Goal: Task Accomplishment & Management: Manage account settings

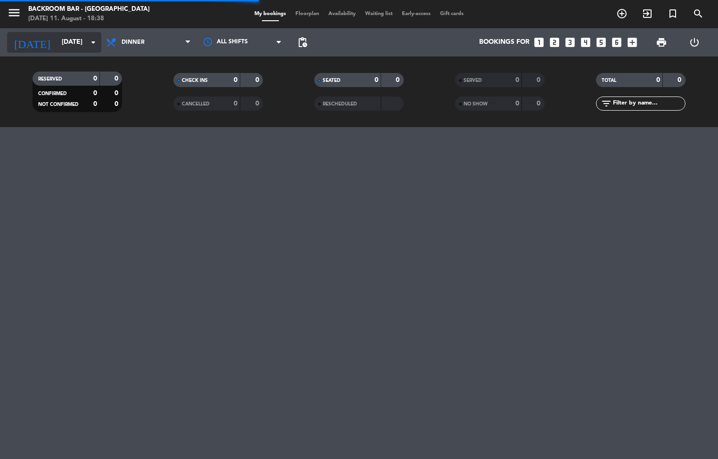
click at [64, 40] on input "[DATE]" at bounding box center [101, 42] width 89 height 17
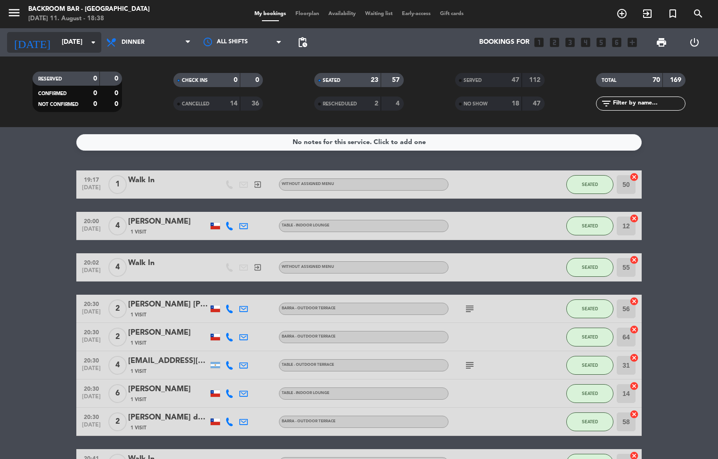
click at [80, 47] on input "[DATE]" at bounding box center [101, 42] width 89 height 17
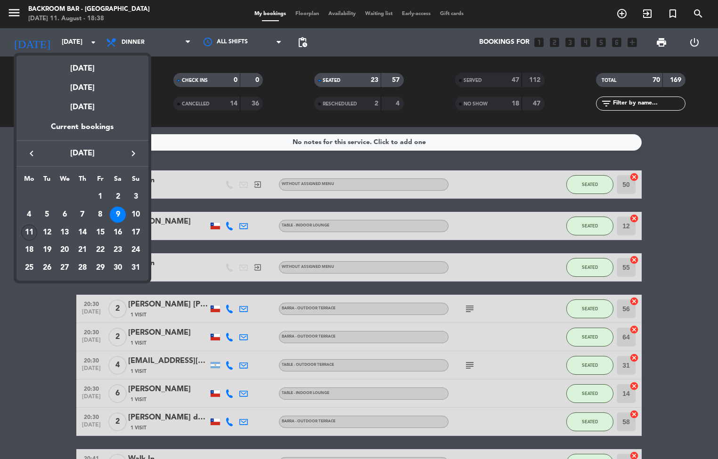
click at [27, 238] on div "11" at bounding box center [29, 233] width 16 height 16
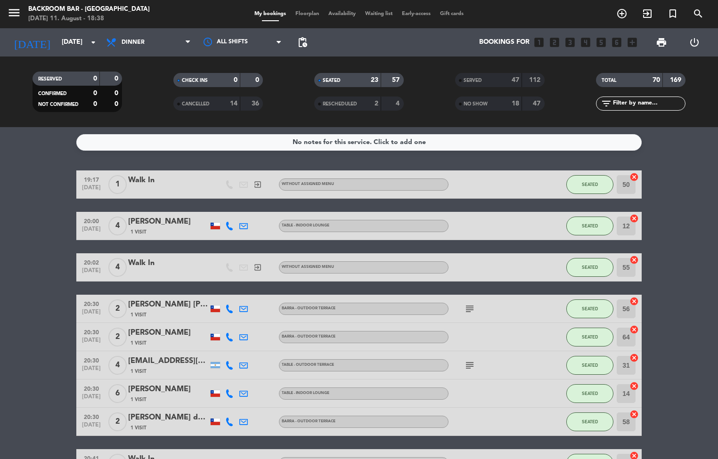
type input "[DATE]"
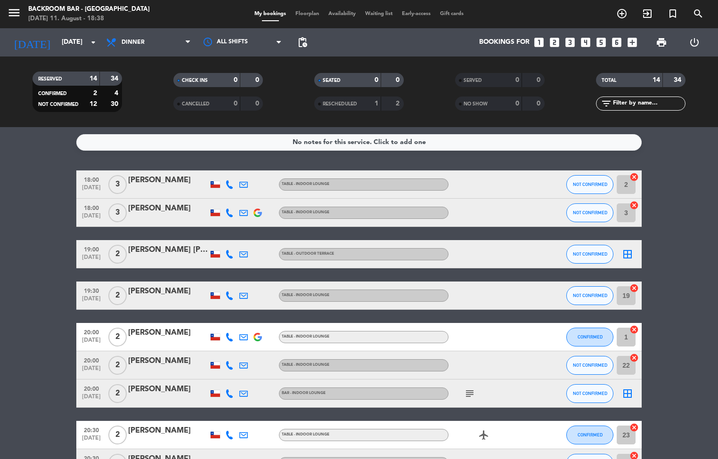
click at [302, 15] on span "Floorplan" at bounding box center [306, 13] width 33 height 5
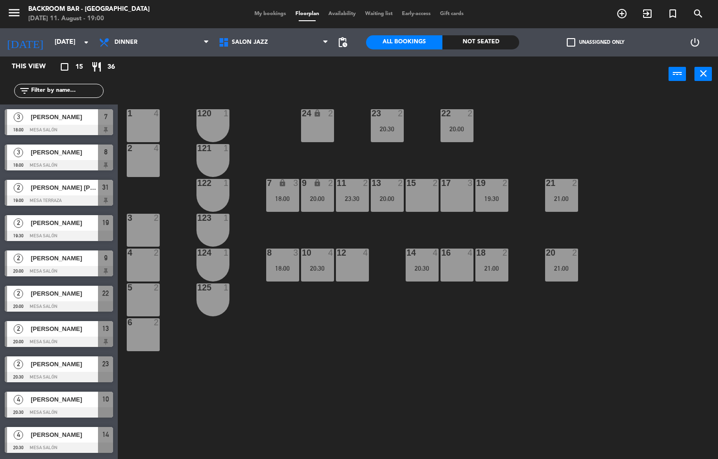
click at [54, 186] on span "[PERSON_NAME] [PERSON_NAME]" at bounding box center [64, 188] width 67 height 10
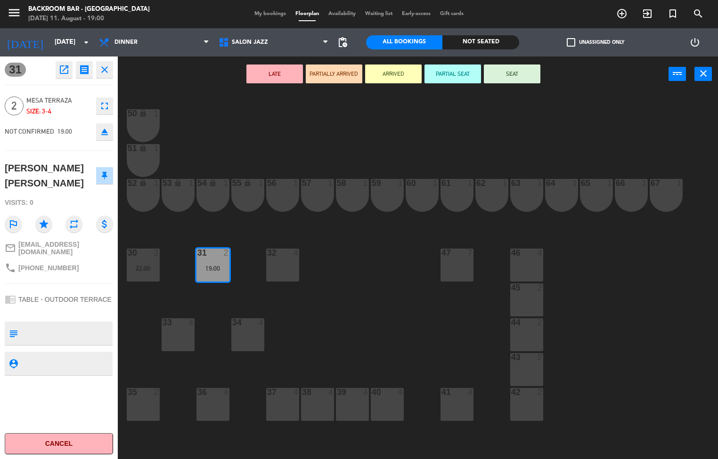
click at [503, 73] on button "SEAT" at bounding box center [512, 74] width 56 height 19
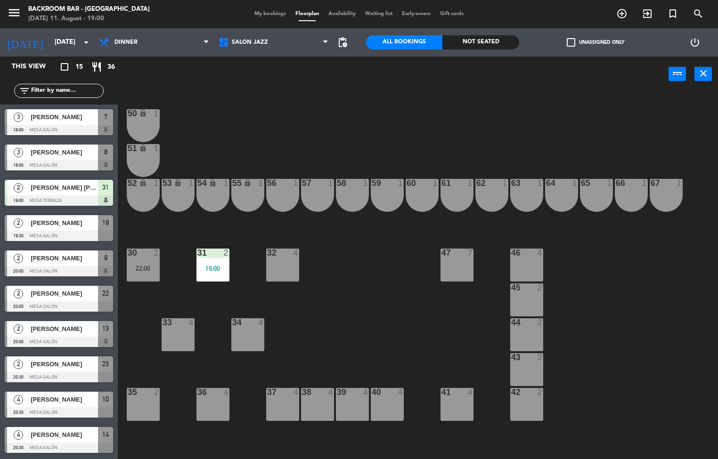
click at [73, 150] on span "[PERSON_NAME]" at bounding box center [64, 152] width 67 height 10
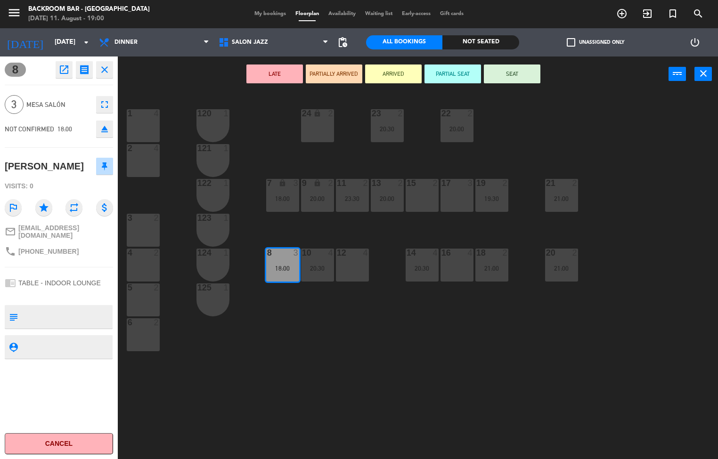
click at [58, 71] on icon "open_in_new" at bounding box center [63, 69] width 11 height 11
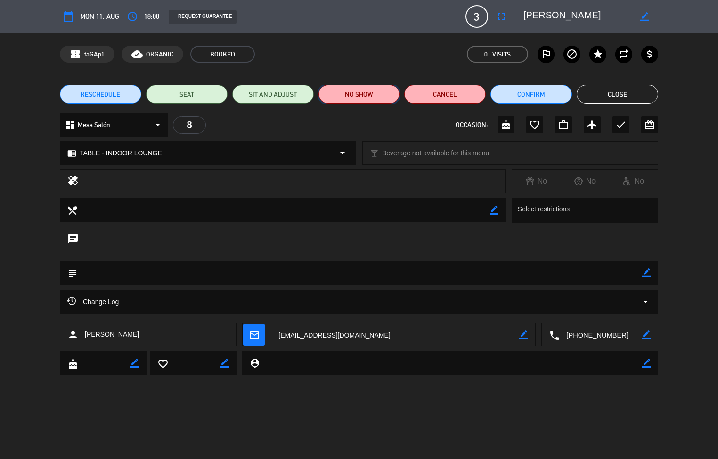
click at [363, 95] on button "NO SHOW" at bounding box center [358, 94] width 81 height 19
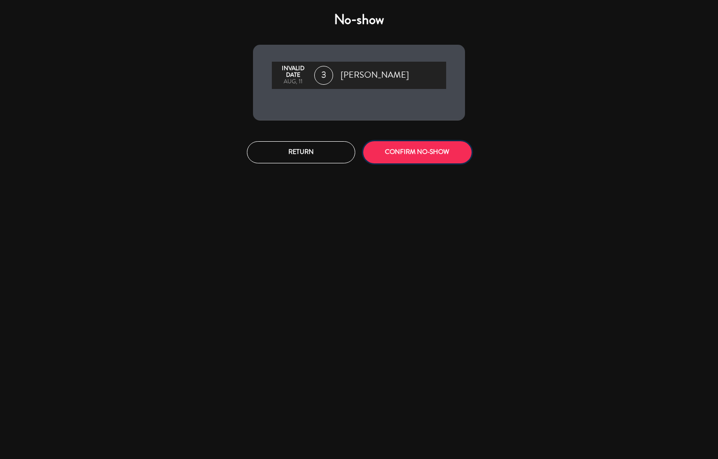
click at [419, 156] on button "CONFIRM NO-SHOW" at bounding box center [417, 152] width 108 height 22
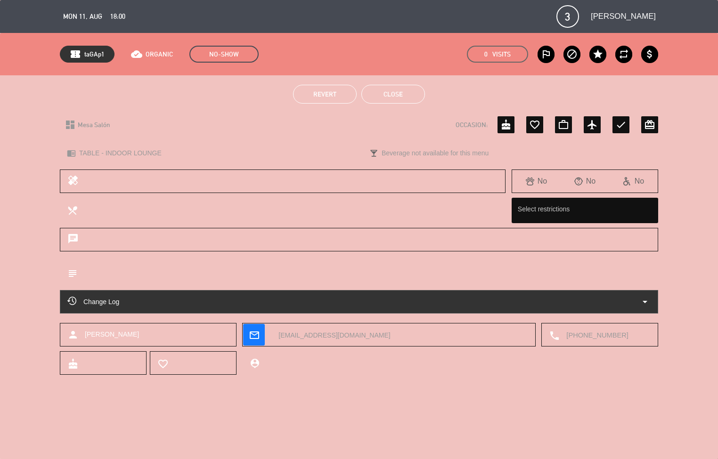
click at [393, 99] on button "Close" at bounding box center [393, 94] width 64 height 19
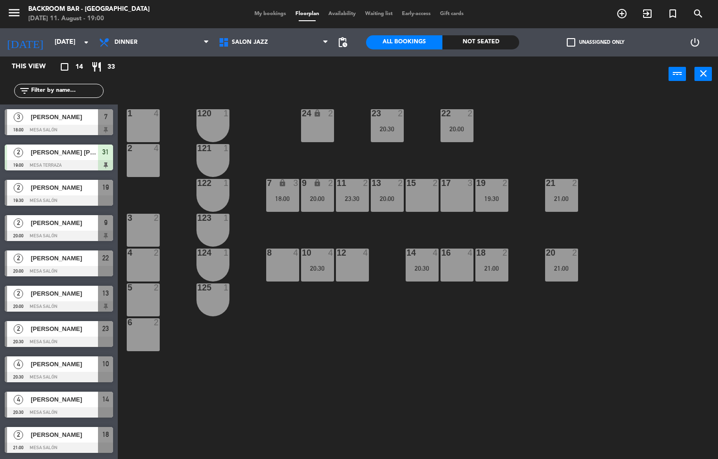
click at [65, 119] on span "[PERSON_NAME]" at bounding box center [64, 117] width 67 height 10
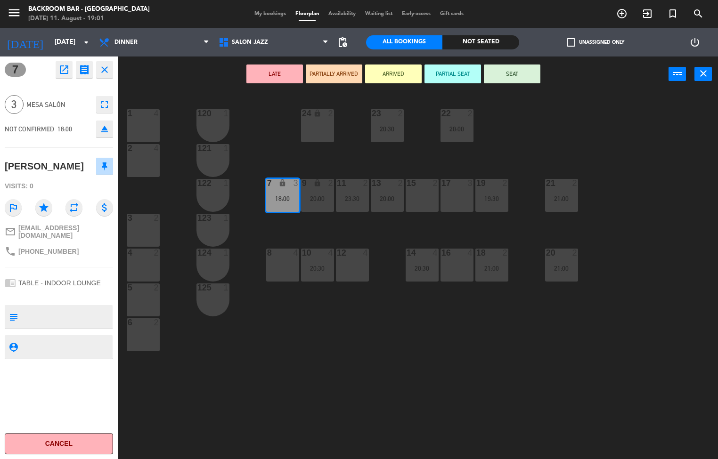
click at [64, 71] on icon "open_in_new" at bounding box center [63, 69] width 11 height 11
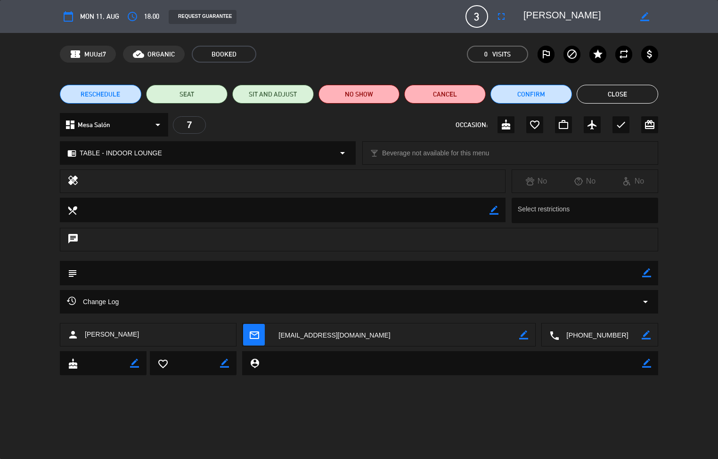
click at [361, 97] on button "NO SHOW" at bounding box center [358, 94] width 81 height 19
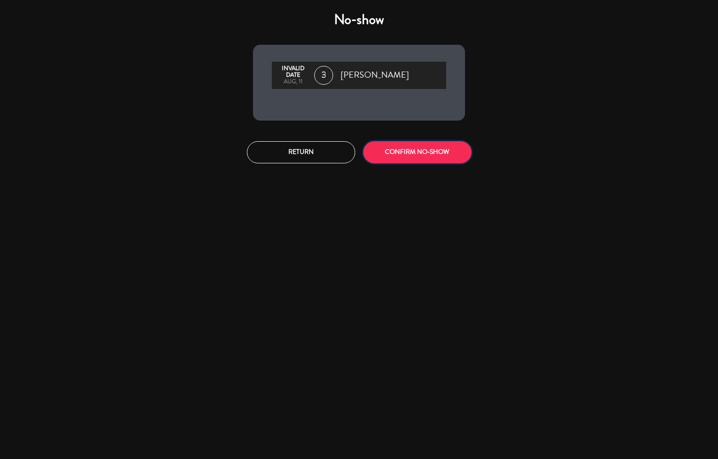
click at [417, 152] on button "CONFIRM NO-SHOW" at bounding box center [417, 152] width 108 height 22
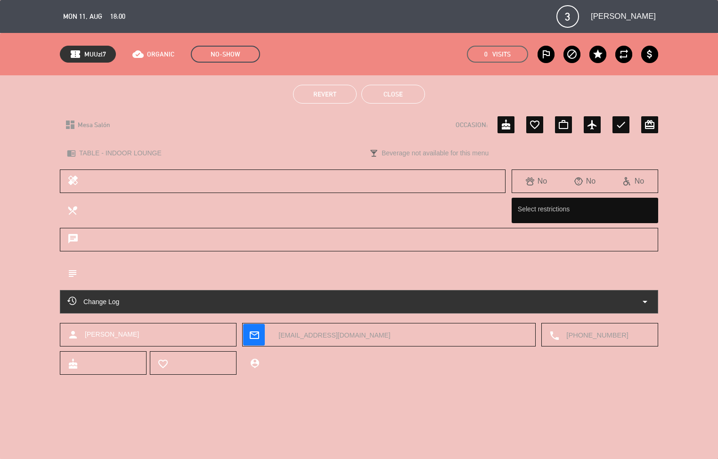
click at [394, 94] on button "Close" at bounding box center [393, 94] width 64 height 19
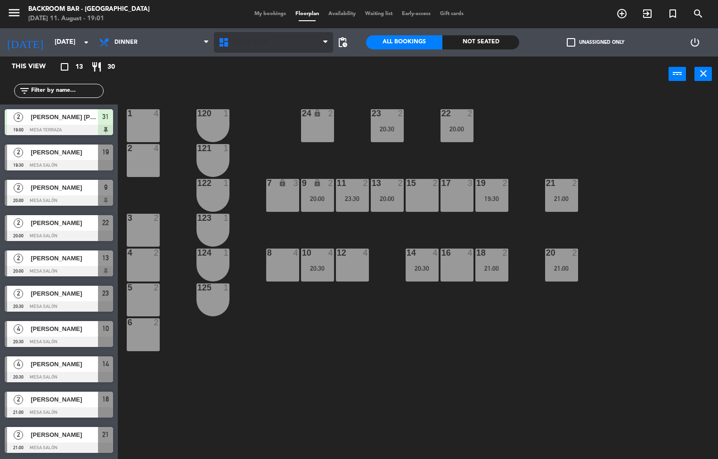
click at [253, 48] on span "Salón jazz" at bounding box center [274, 42] width 120 height 21
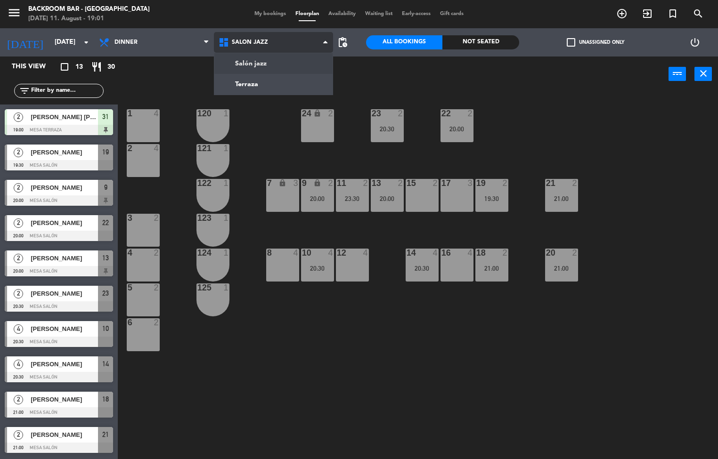
click at [267, 65] on ng-component "menu Backroom Bar - [GEOGRAPHIC_DATA] [DATE] 11. August - 19:01 My bookings Flo…" at bounding box center [359, 229] width 718 height 459
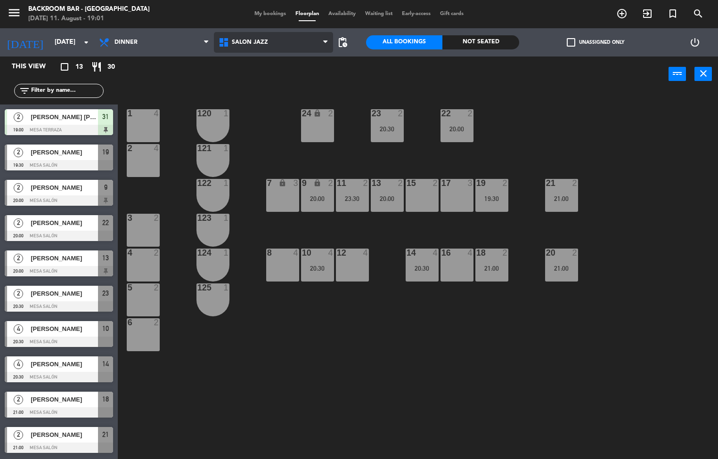
click at [250, 41] on span "Salón jazz" at bounding box center [250, 42] width 36 height 7
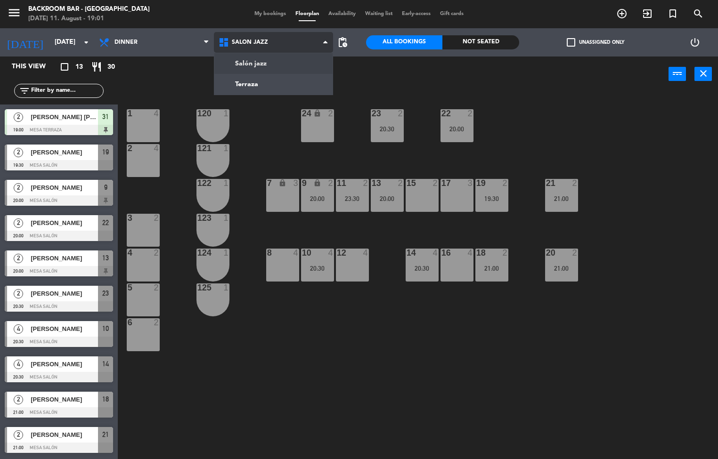
click at [266, 89] on ng-component "menu Backroom Bar - [GEOGRAPHIC_DATA] [DATE] 11. August - 19:01 My bookings Flo…" at bounding box center [359, 229] width 718 height 459
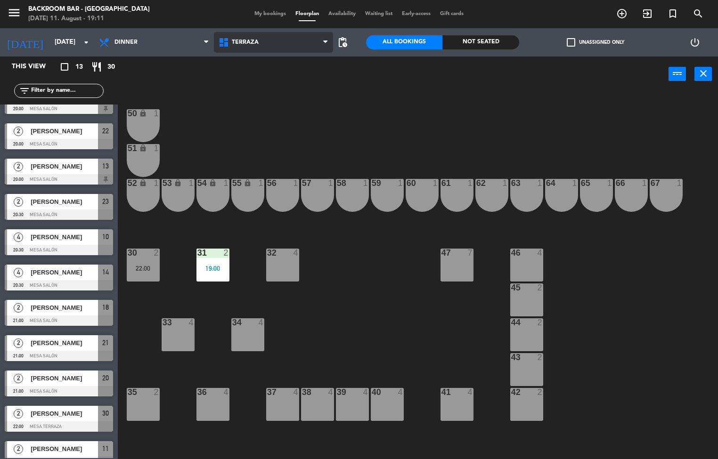
scroll to position [92, 0]
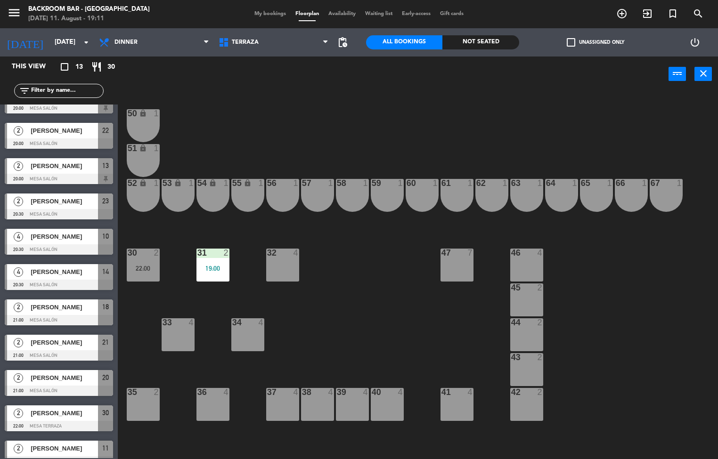
click at [70, 208] on div "[PERSON_NAME]" at bounding box center [64, 202] width 68 height 16
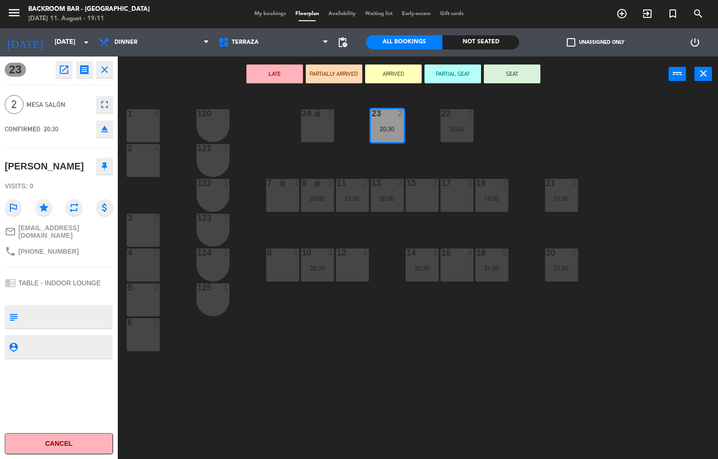
click at [504, 81] on button "SEAT" at bounding box center [512, 74] width 56 height 19
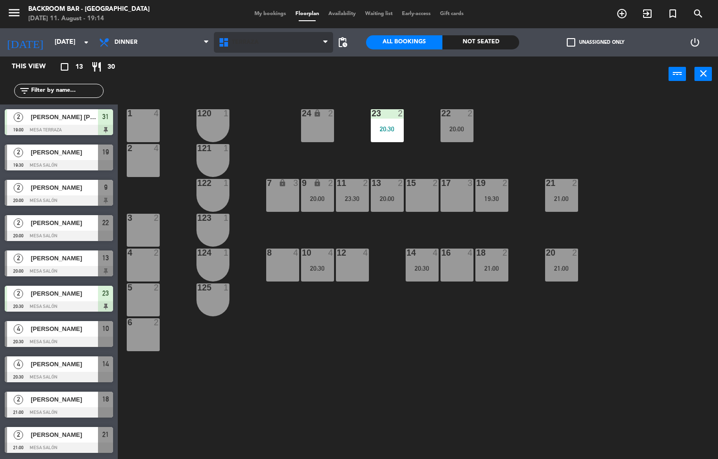
click at [256, 41] on span "Terraza" at bounding box center [245, 42] width 27 height 7
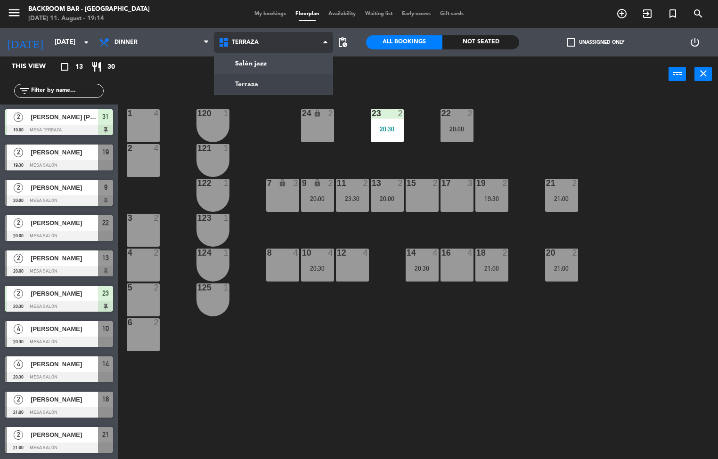
click at [260, 89] on ng-component "menu Backroom Bar - [GEOGRAPHIC_DATA] [DATE] 11. August - 19:14 My bookings Flo…" at bounding box center [359, 229] width 718 height 459
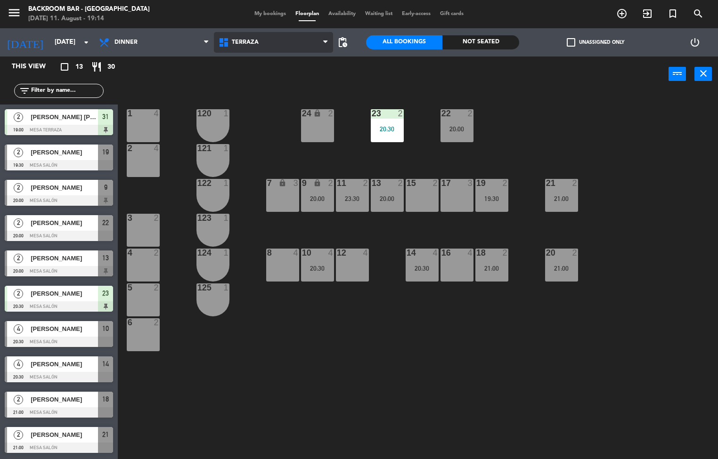
click at [259, 50] on span "Terraza" at bounding box center [274, 42] width 120 height 21
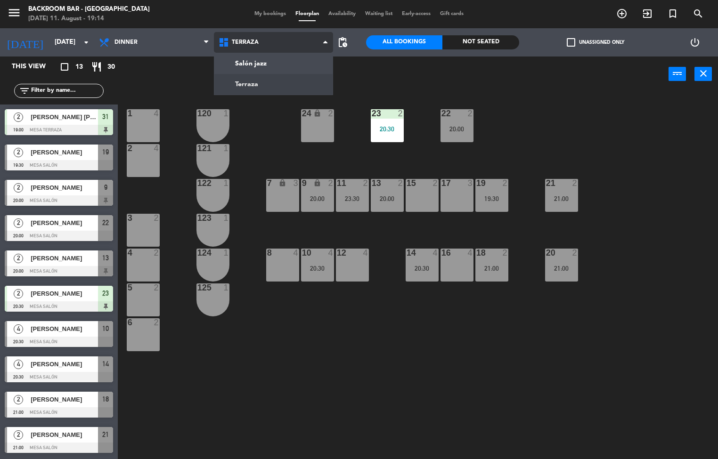
click at [273, 71] on ng-component "menu Backroom Bar - [GEOGRAPHIC_DATA] [DATE] 11. August - 19:14 My bookings Flo…" at bounding box center [359, 229] width 718 height 459
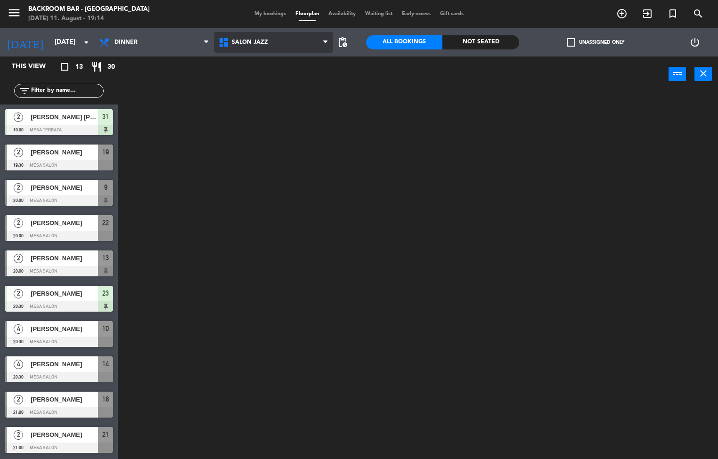
click at [256, 43] on span "Salón jazz" at bounding box center [250, 42] width 36 height 7
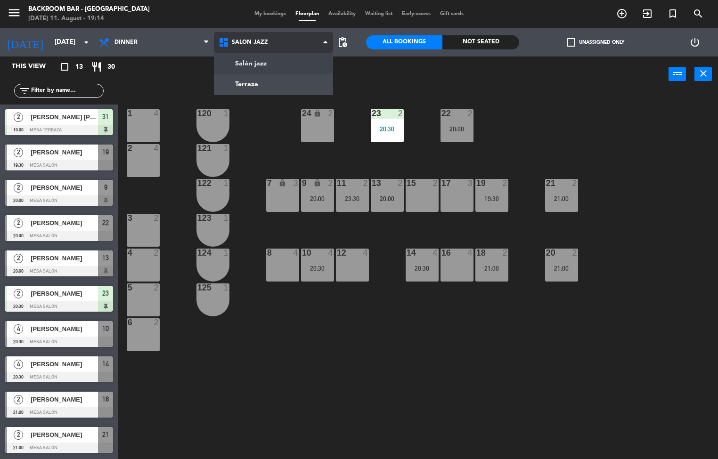
click at [266, 89] on ng-component "menu Backroom Bar - [GEOGRAPHIC_DATA] [DATE] 11. August - 19:14 My bookings Flo…" at bounding box center [359, 229] width 718 height 459
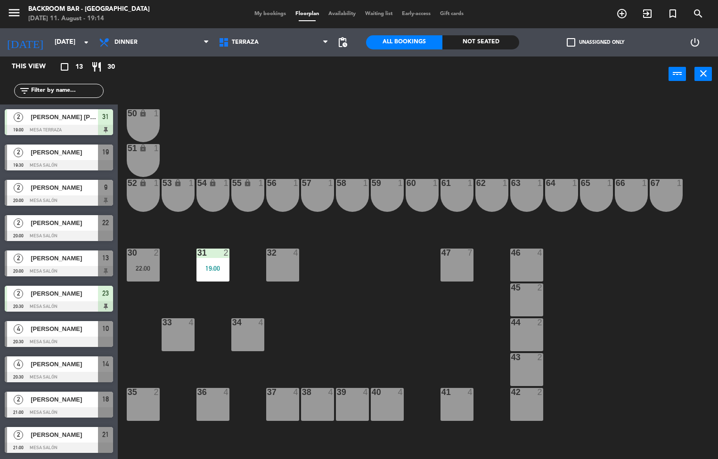
click at [206, 406] on div "36 4" at bounding box center [212, 404] width 33 height 33
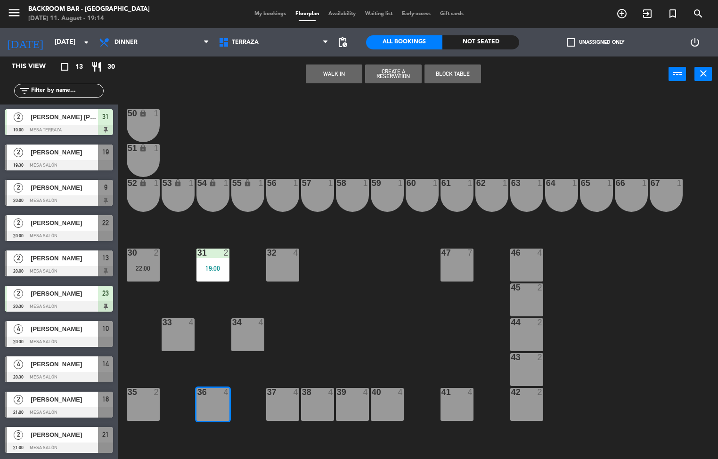
click at [457, 81] on button "Block Table" at bounding box center [452, 74] width 56 height 19
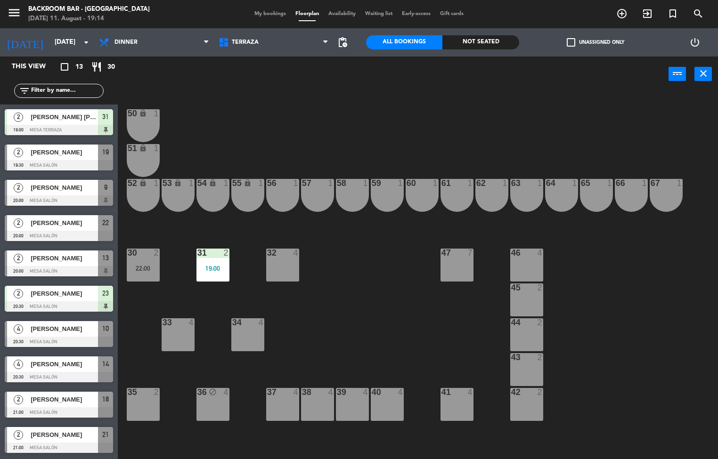
click at [212, 405] on div "36 block 4" at bounding box center [212, 404] width 33 height 33
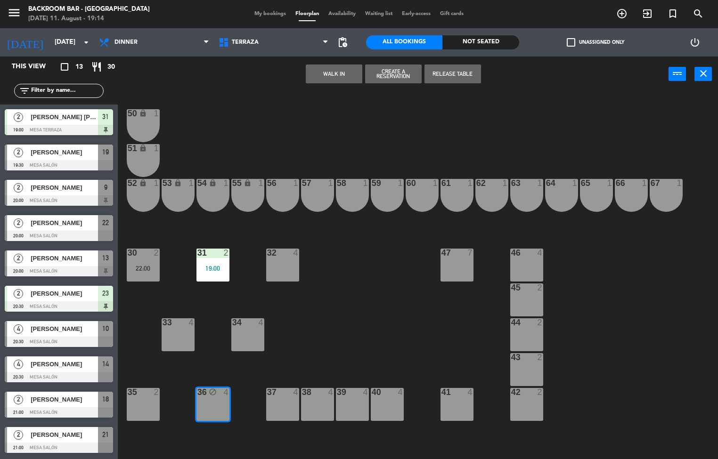
click at [339, 82] on button "WALK IN" at bounding box center [334, 74] width 56 height 19
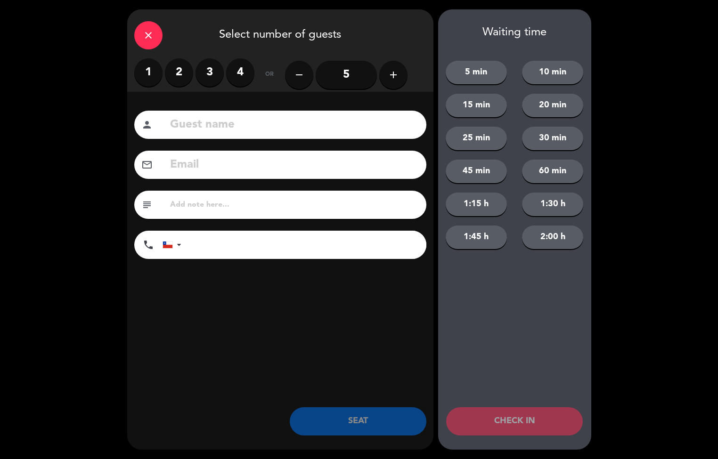
click at [178, 72] on label "2" at bounding box center [179, 72] width 28 height 28
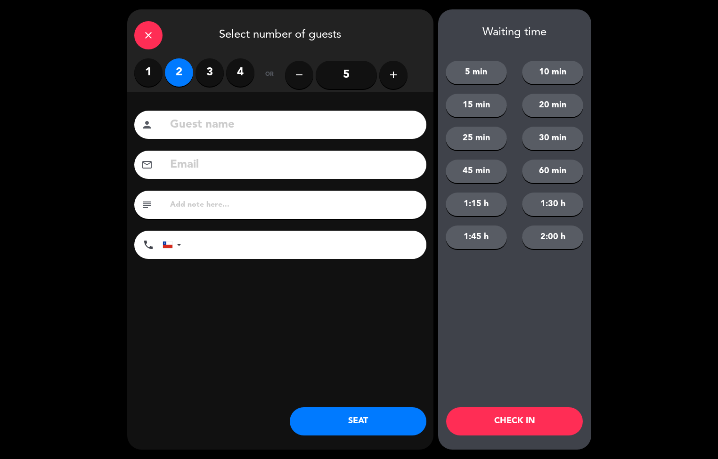
click at [347, 425] on button "SEAT" at bounding box center [358, 421] width 137 height 28
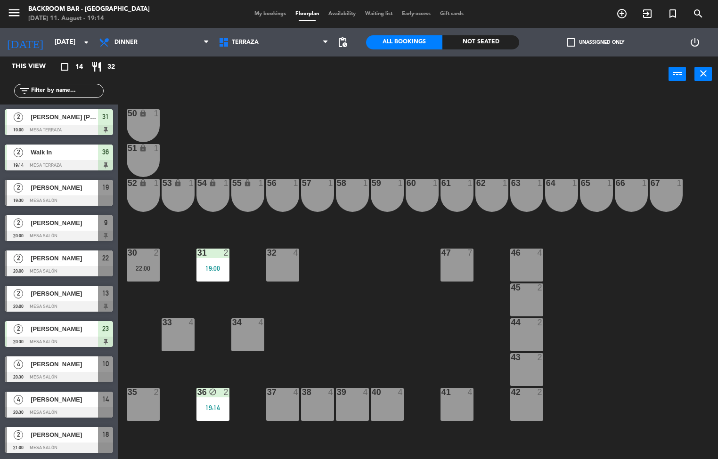
click at [208, 400] on div "36 block 2 19:14" at bounding box center [212, 404] width 33 height 33
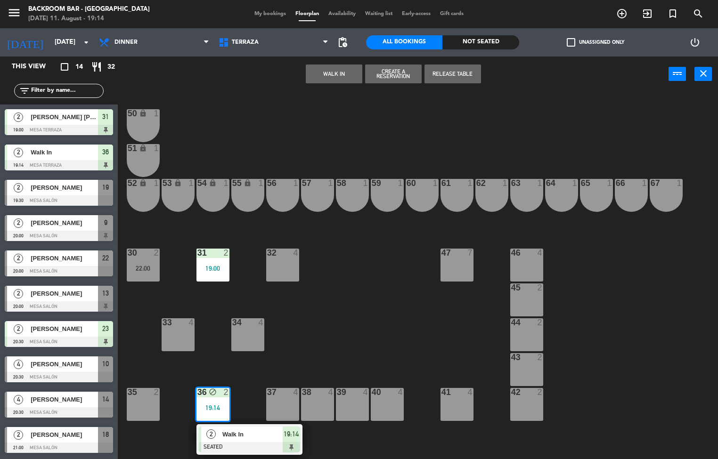
click at [460, 76] on button "Release Table" at bounding box center [452, 74] width 56 height 19
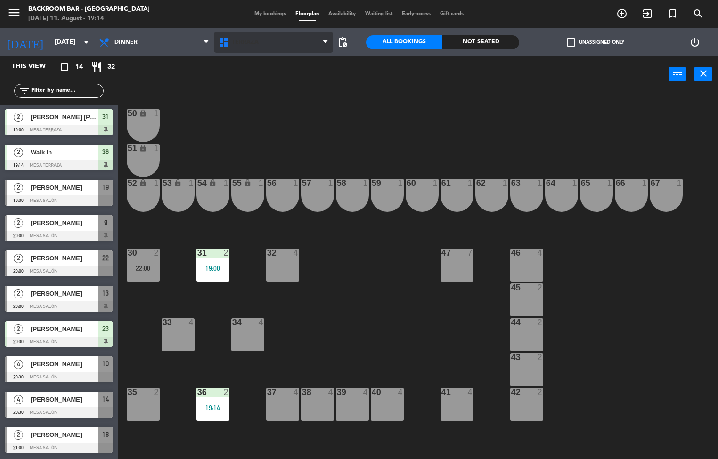
click at [254, 45] on span "Terraza" at bounding box center [245, 42] width 27 height 7
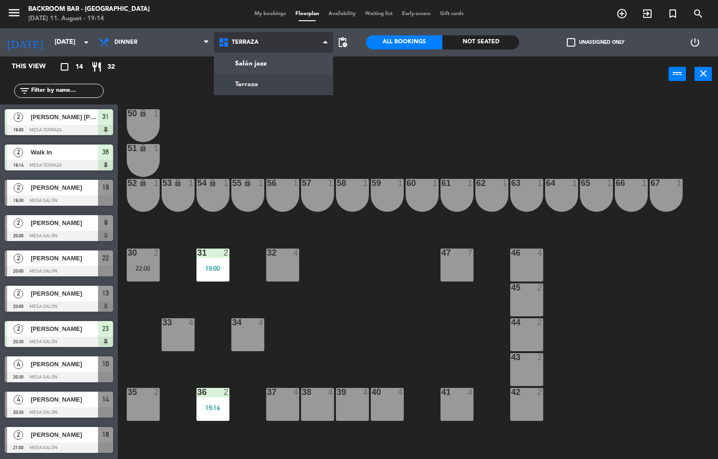
click at [276, 60] on ng-component "menu Backroom Bar - [GEOGRAPHIC_DATA] [DATE] 11. August - 19:14 My bookings Flo…" at bounding box center [359, 229] width 718 height 459
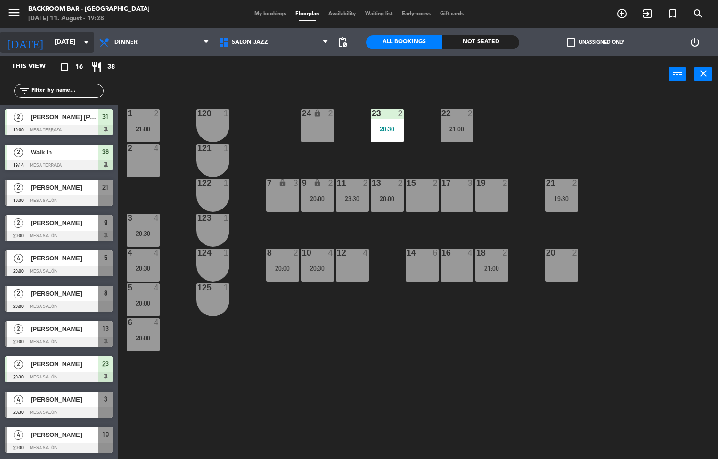
click at [50, 42] on input "[DATE]" at bounding box center [94, 42] width 89 height 17
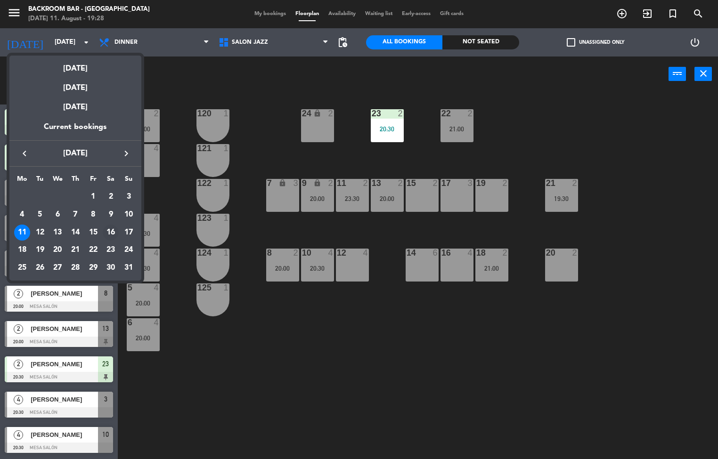
click at [112, 233] on div "16" at bounding box center [111, 233] width 16 height 16
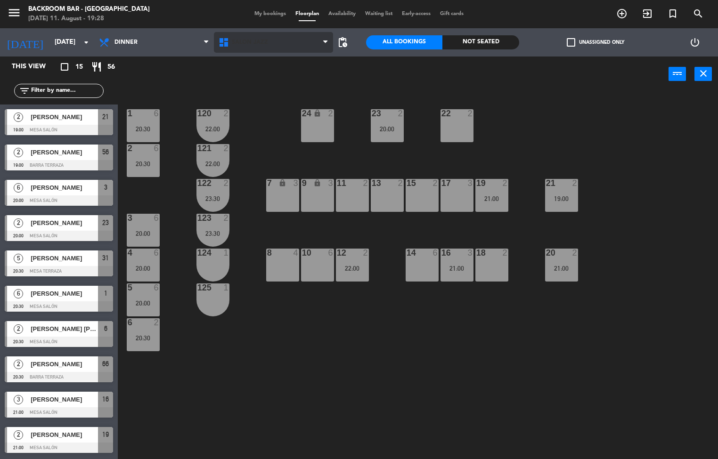
click at [256, 41] on span "Salón jazz" at bounding box center [250, 42] width 36 height 7
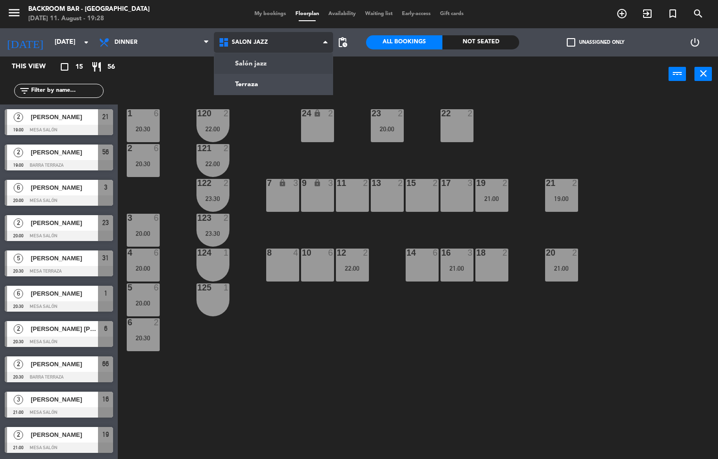
click at [267, 92] on ng-component "menu Backroom Bar - [GEOGRAPHIC_DATA] [DATE] 11. August - 19:28 My bookings Flo…" at bounding box center [359, 229] width 718 height 459
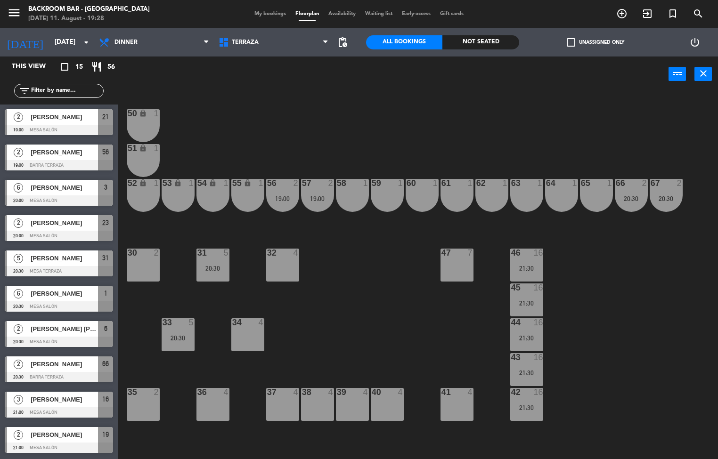
click at [605, 330] on div "50 lock 1 51 lock 1 52 lock 1 53 lock 1 54 lock 1 55 lock 1 56 2 19:00 61 1 63 …" at bounding box center [421, 275] width 593 height 367
click at [50, 42] on input "[DATE]" at bounding box center [94, 42] width 89 height 17
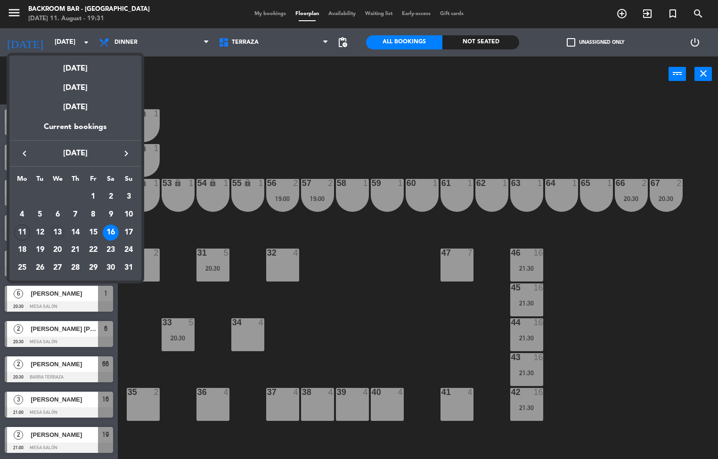
click at [54, 234] on div "13" at bounding box center [57, 233] width 16 height 16
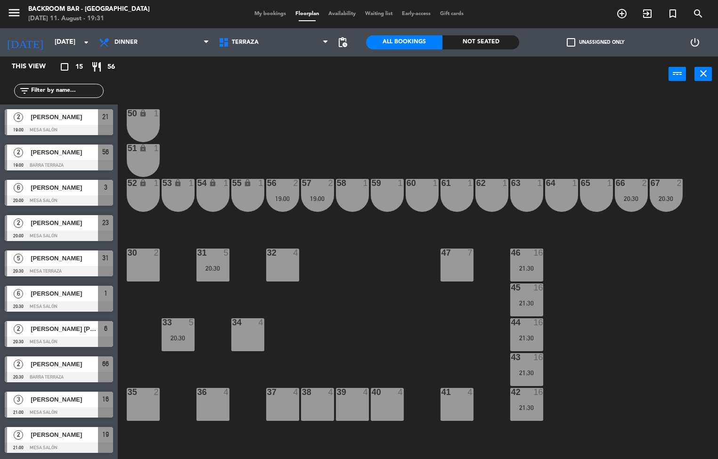
type input "[DATE]"
click at [372, 392] on div "40" at bounding box center [371, 392] width 0 height 8
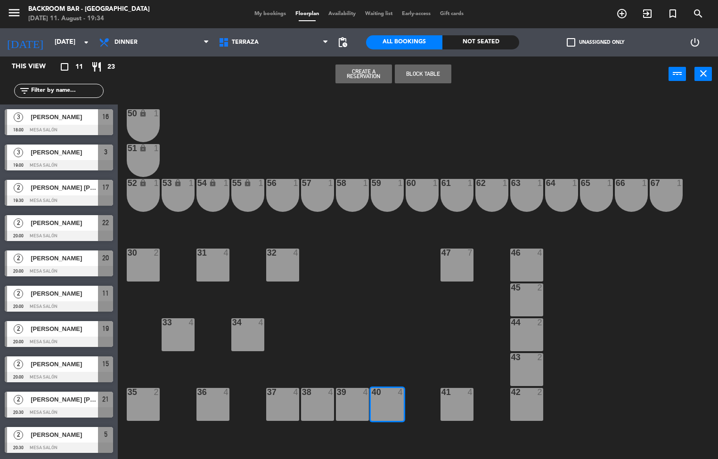
click at [362, 78] on button "Create a Reservation" at bounding box center [363, 74] width 56 height 19
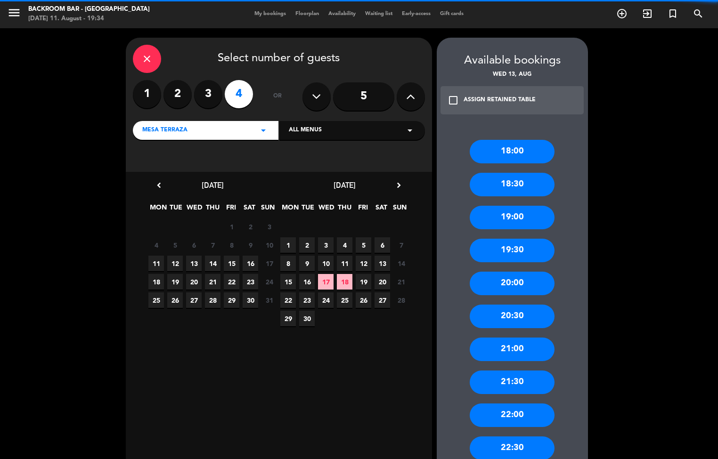
click at [156, 63] on div "close" at bounding box center [147, 59] width 28 height 28
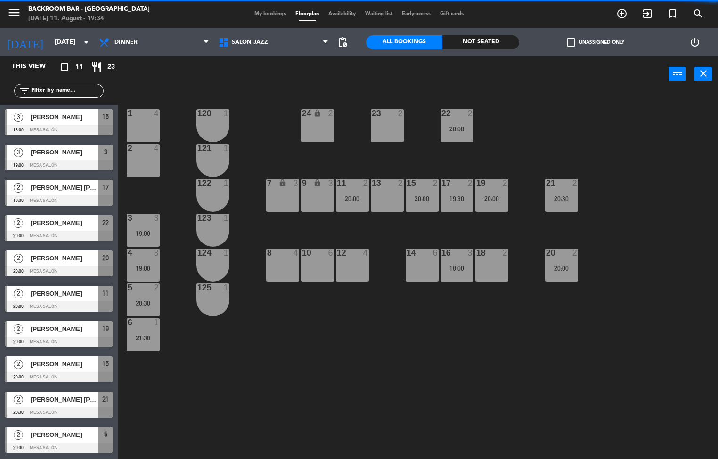
click at [605, 231] on div "1 4 24 lock 2 23 2 22 2 20:00 120 1 2 4 121 1 19 2 20:00 7 lock 3 9 lock 3 13 2…" at bounding box center [421, 275] width 593 height 367
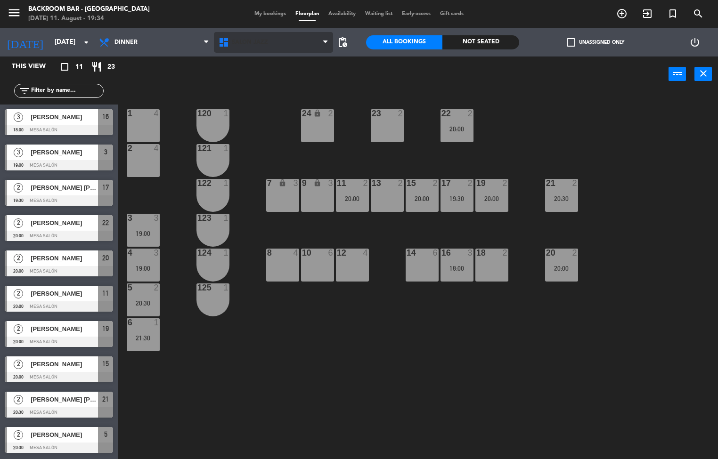
click at [257, 44] on span "Salón jazz" at bounding box center [250, 42] width 36 height 7
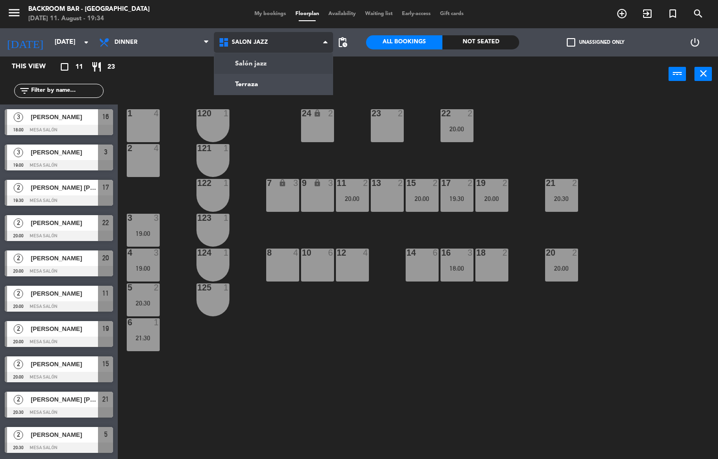
click at [273, 88] on ng-component "menu Backroom Bar - [GEOGRAPHIC_DATA] [DATE] 11. August - 19:34 My bookings Flo…" at bounding box center [359, 229] width 718 height 459
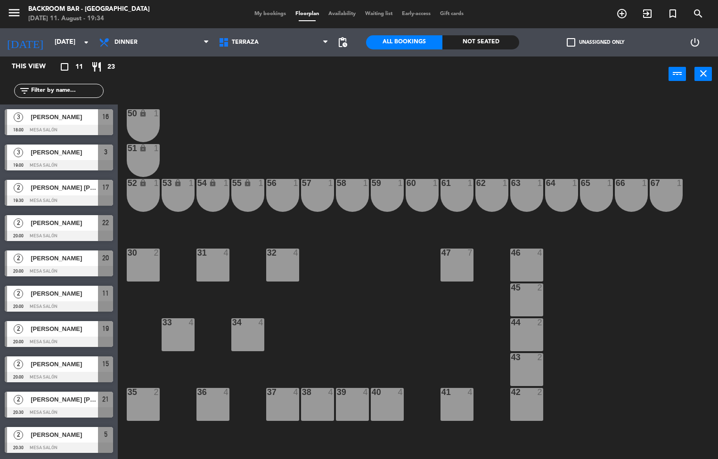
click at [388, 406] on div "40 4" at bounding box center [387, 404] width 33 height 33
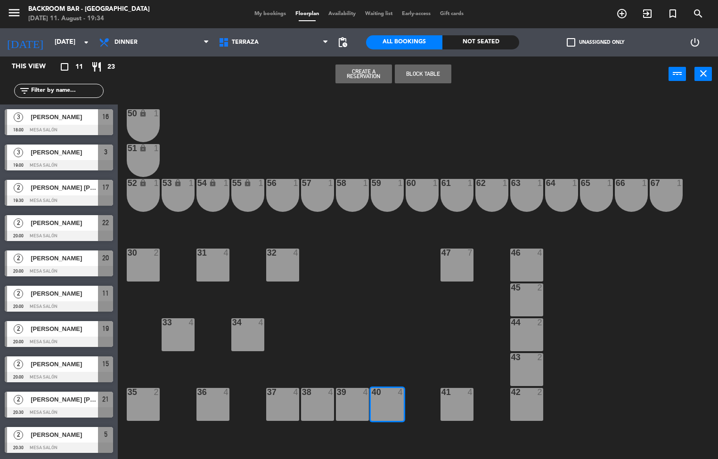
click at [452, 137] on div "50 lock 1 51 lock 1 52 lock 1 53 lock 1 54 lock 1 55 lock 1 56 1 61 1 63 1 62 1…" at bounding box center [421, 275] width 593 height 367
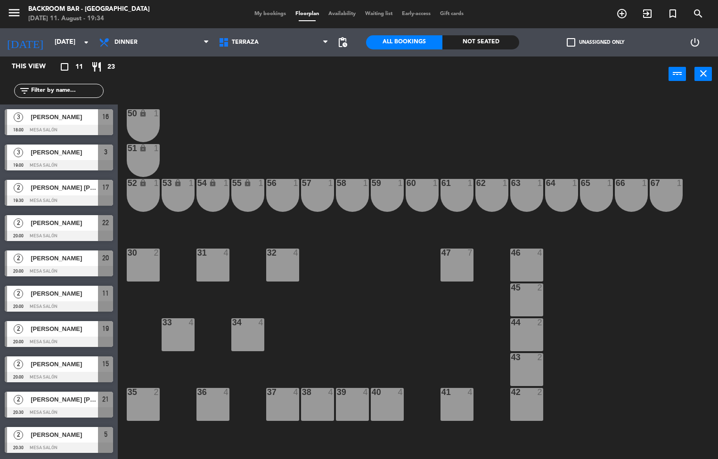
click at [214, 140] on div "50 lock 1 51 lock 1 52 lock 1 53 lock 1 54 lock 1 55 lock 1 56 1 61 1 63 1 62 1…" at bounding box center [421, 275] width 593 height 367
